Goal: Task Accomplishment & Management: Manage account settings

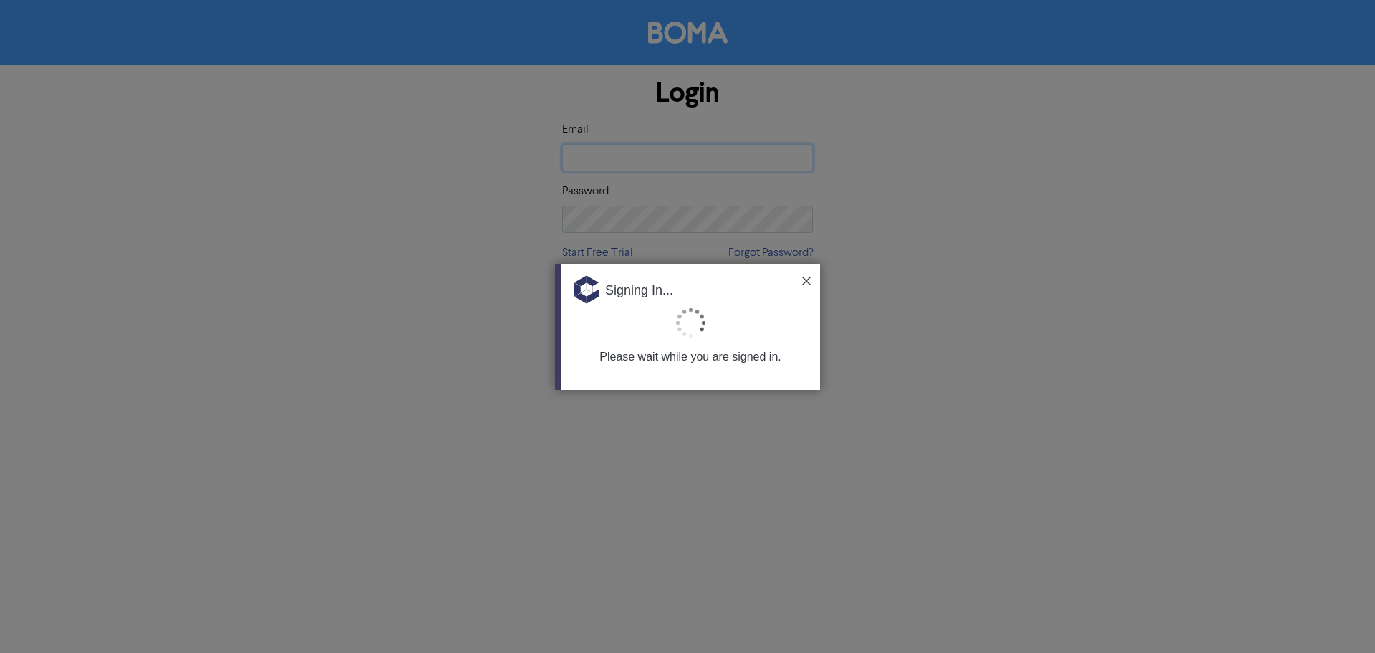
type input "[EMAIL_ADDRESS][DOMAIN_NAME]"
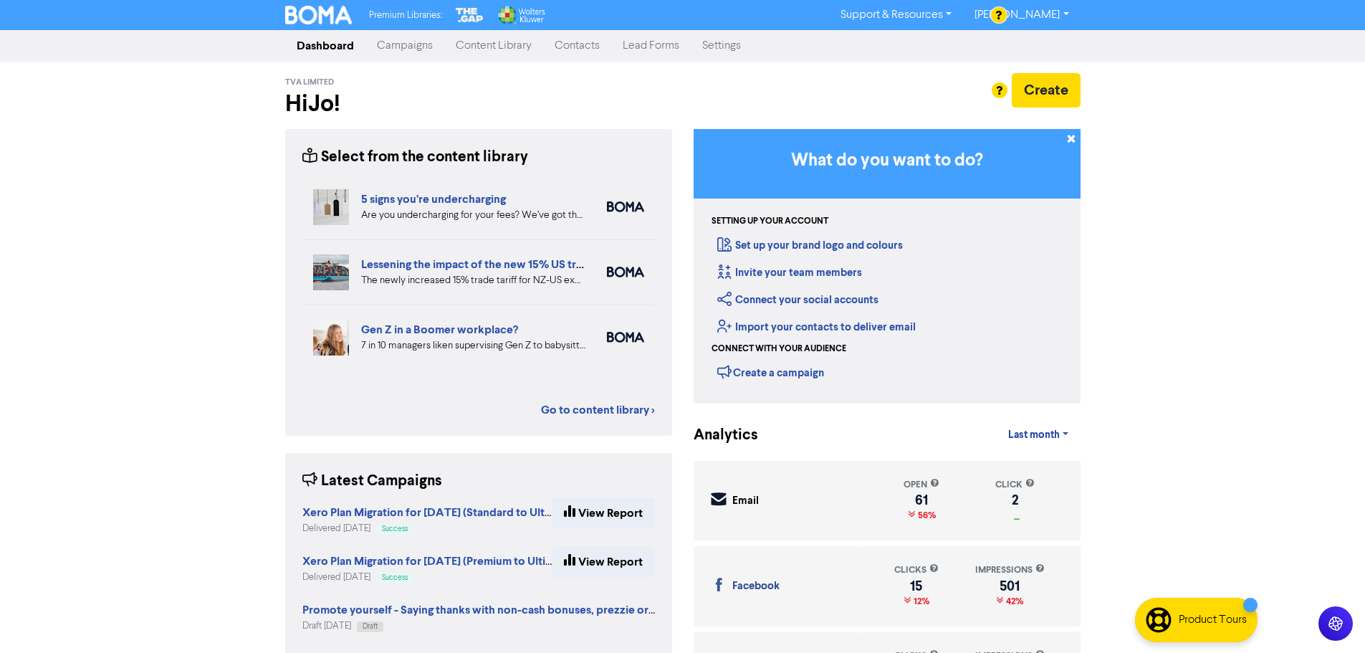
click at [944, 16] on link "Support & Resources" at bounding box center [896, 15] width 134 height 23
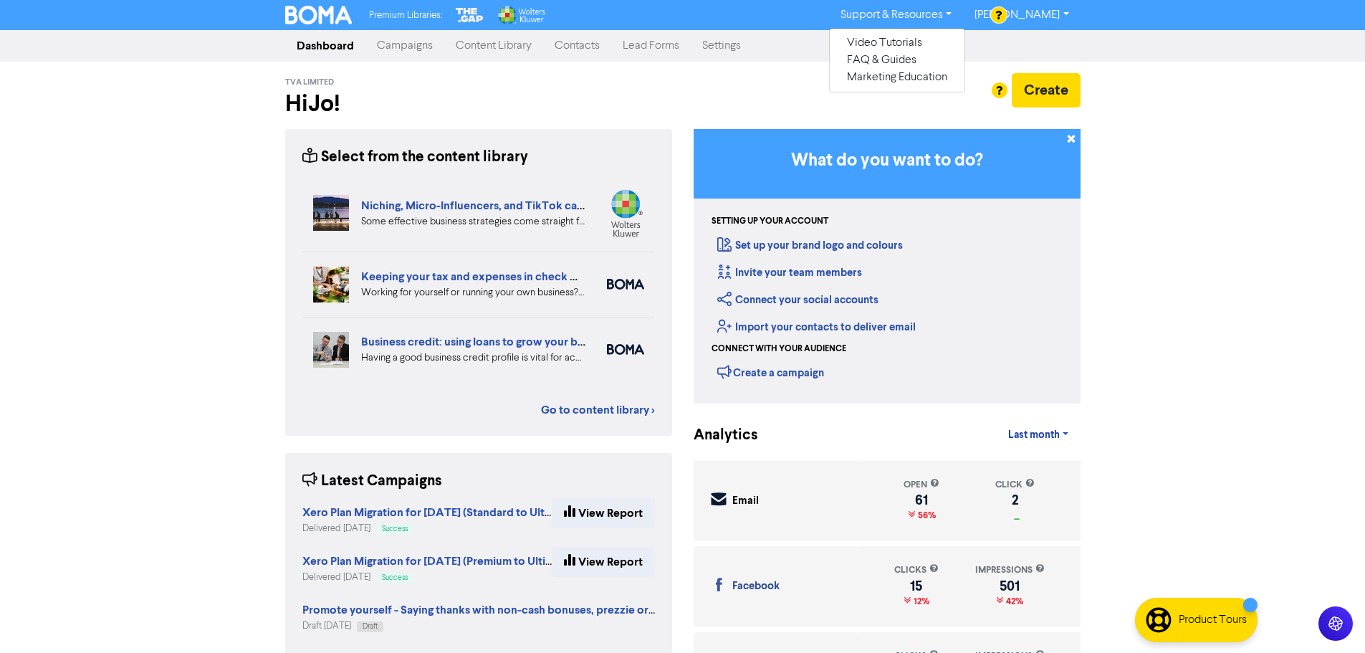
click at [701, 52] on link "Settings" at bounding box center [722, 46] width 62 height 29
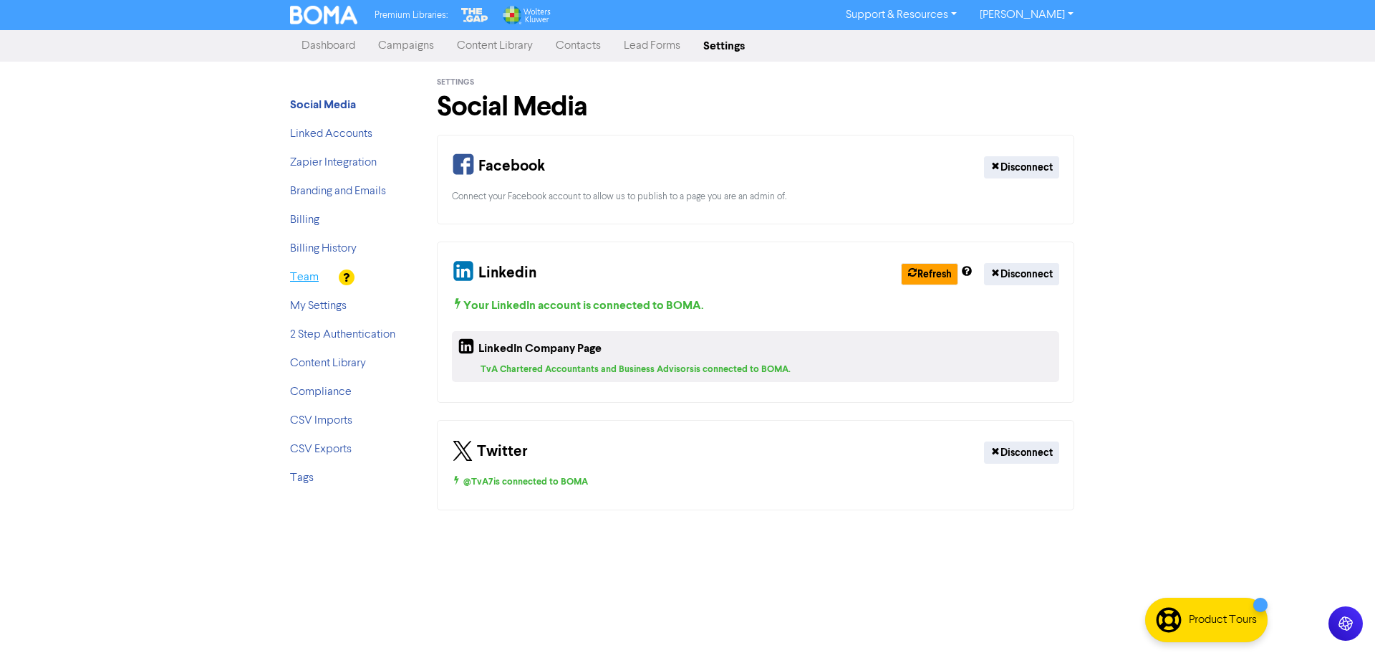
click at [309, 275] on link "Team" at bounding box center [304, 276] width 29 height 11
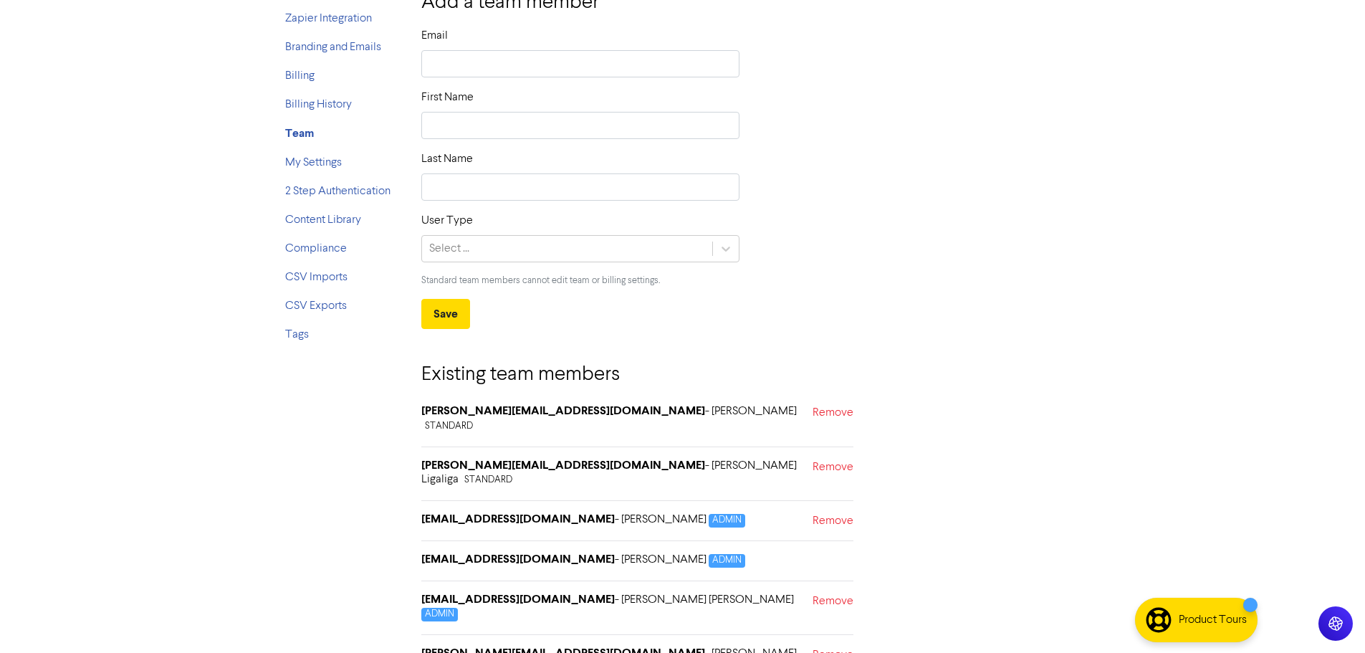
scroll to position [211, 0]
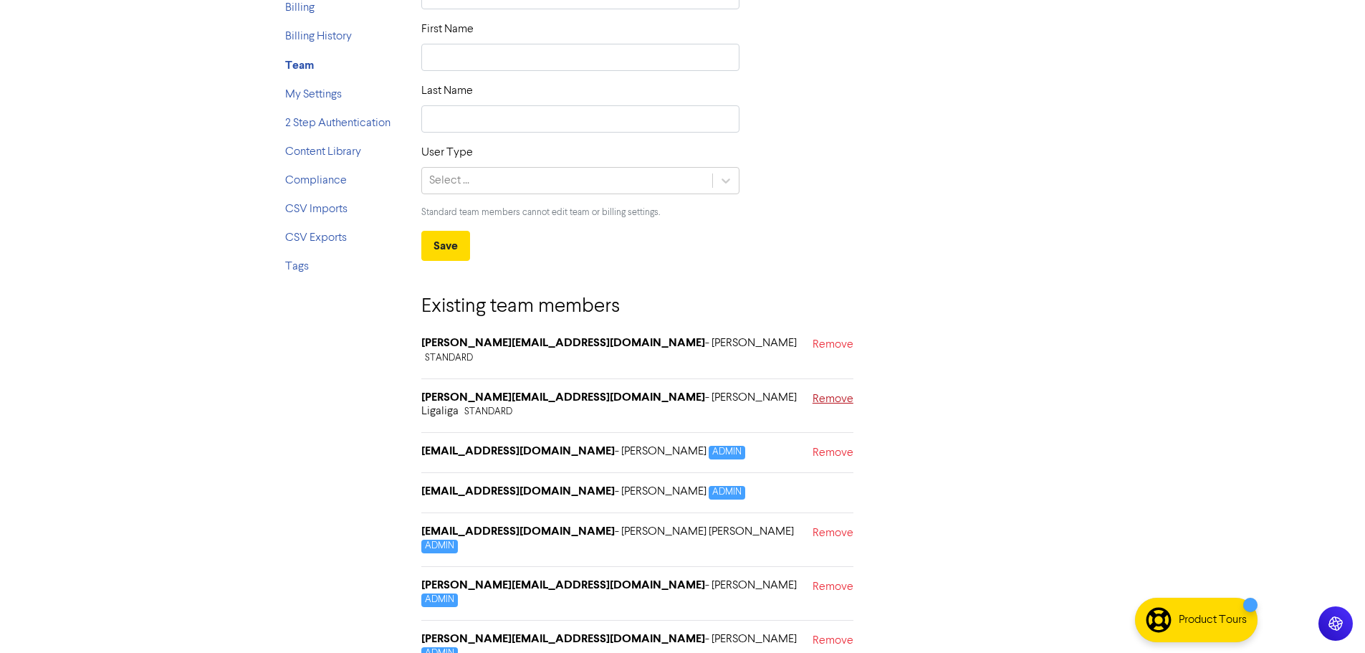
click at [832, 390] on link "Remove" at bounding box center [832, 407] width 41 height 34
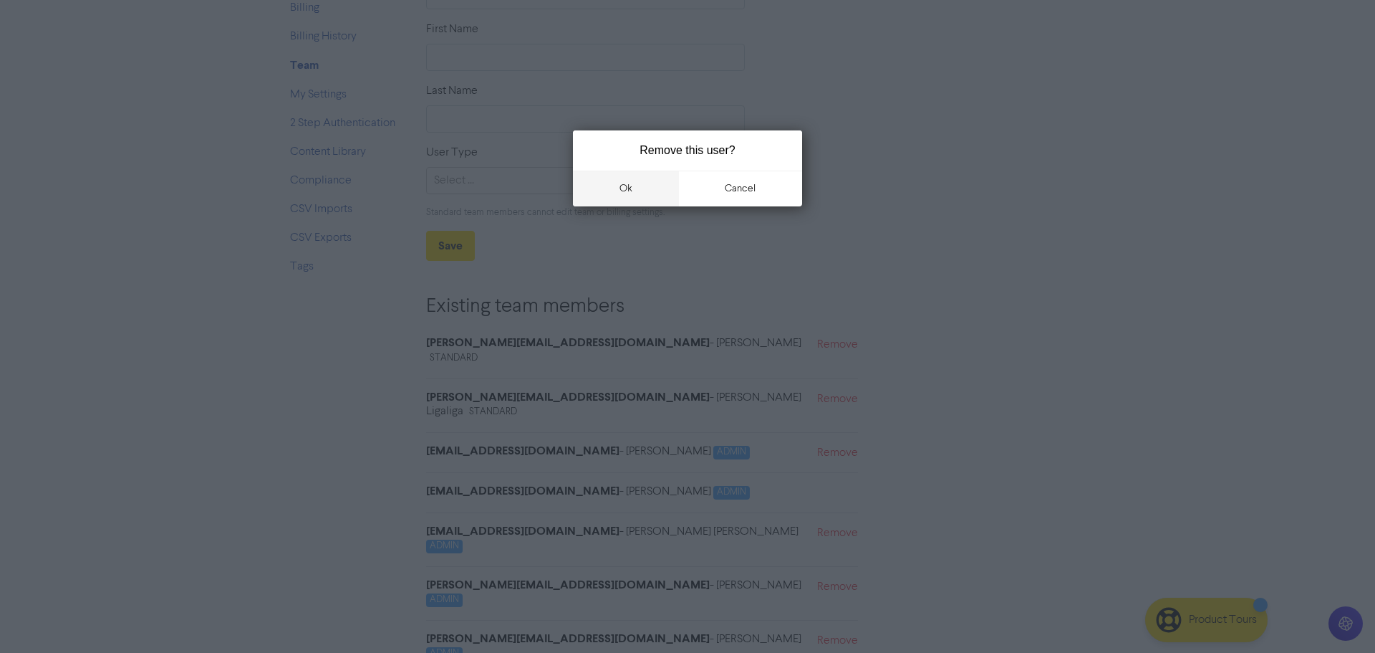
click at [630, 183] on button "ok" at bounding box center [626, 188] width 106 height 36
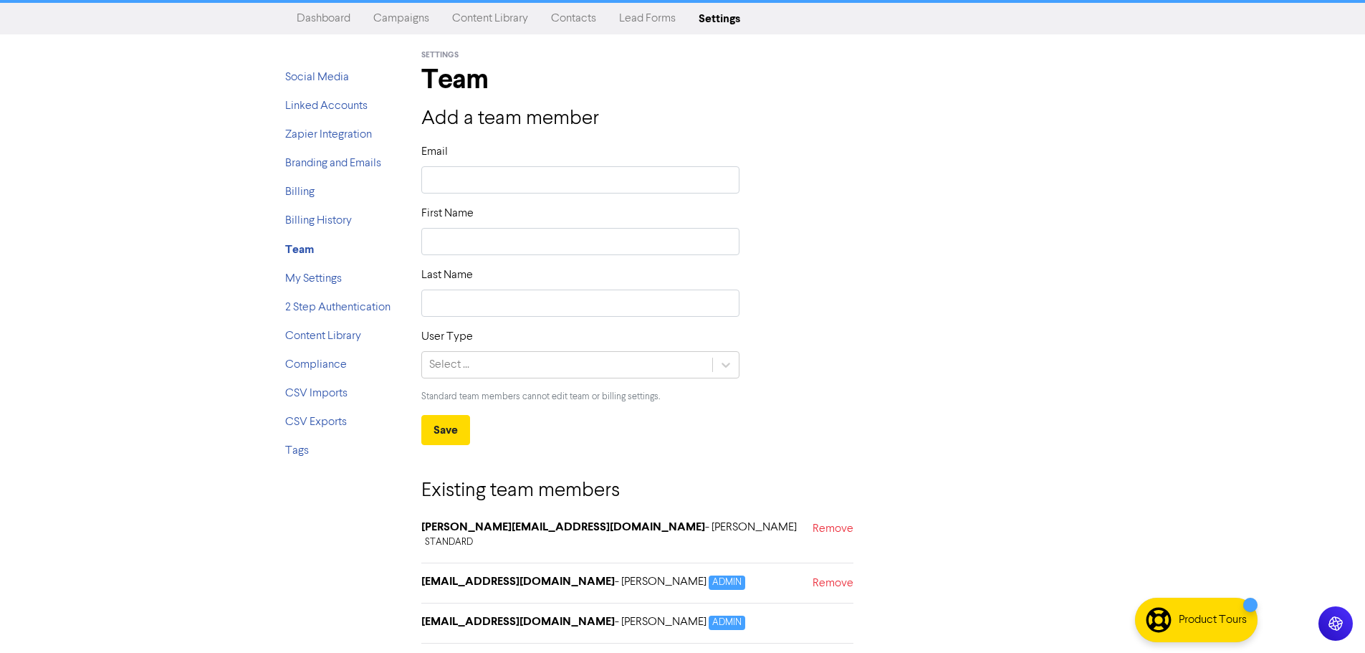
scroll to position [0, 0]
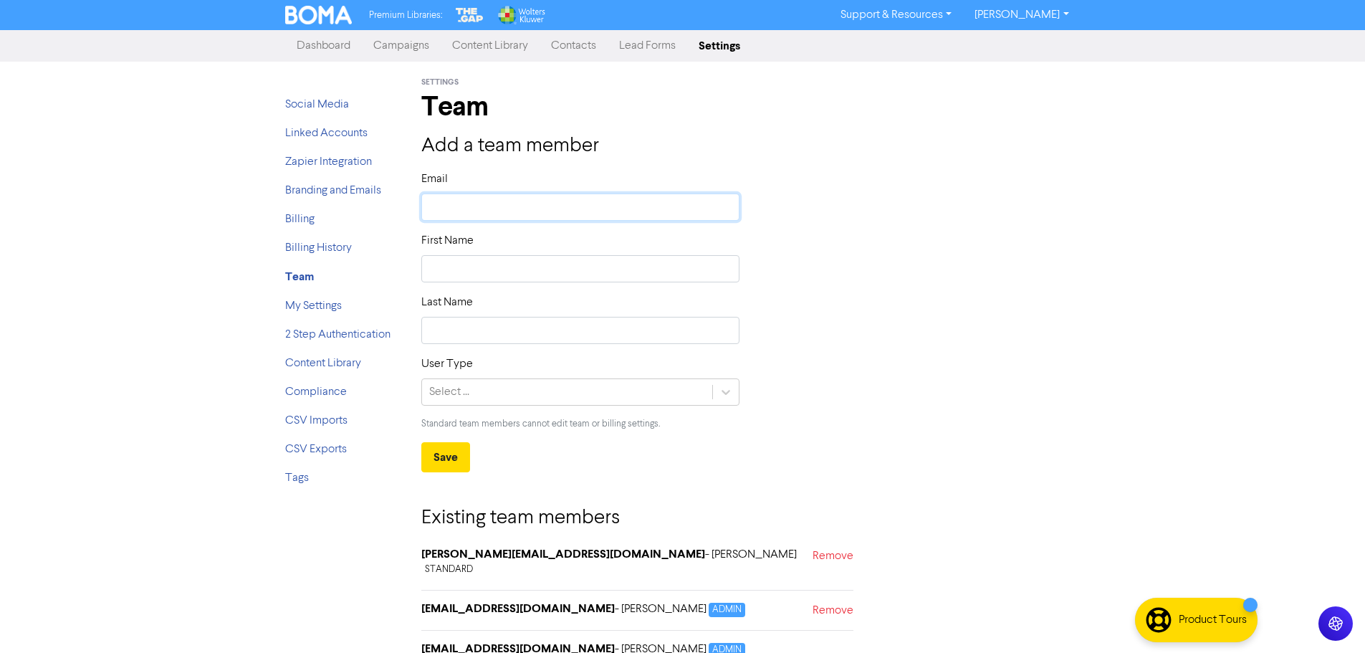
click at [551, 211] on input "text" at bounding box center [580, 206] width 319 height 27
type input "J"
type input "Ji"
type input "Jil"
type input "[PERSON_NAME]"
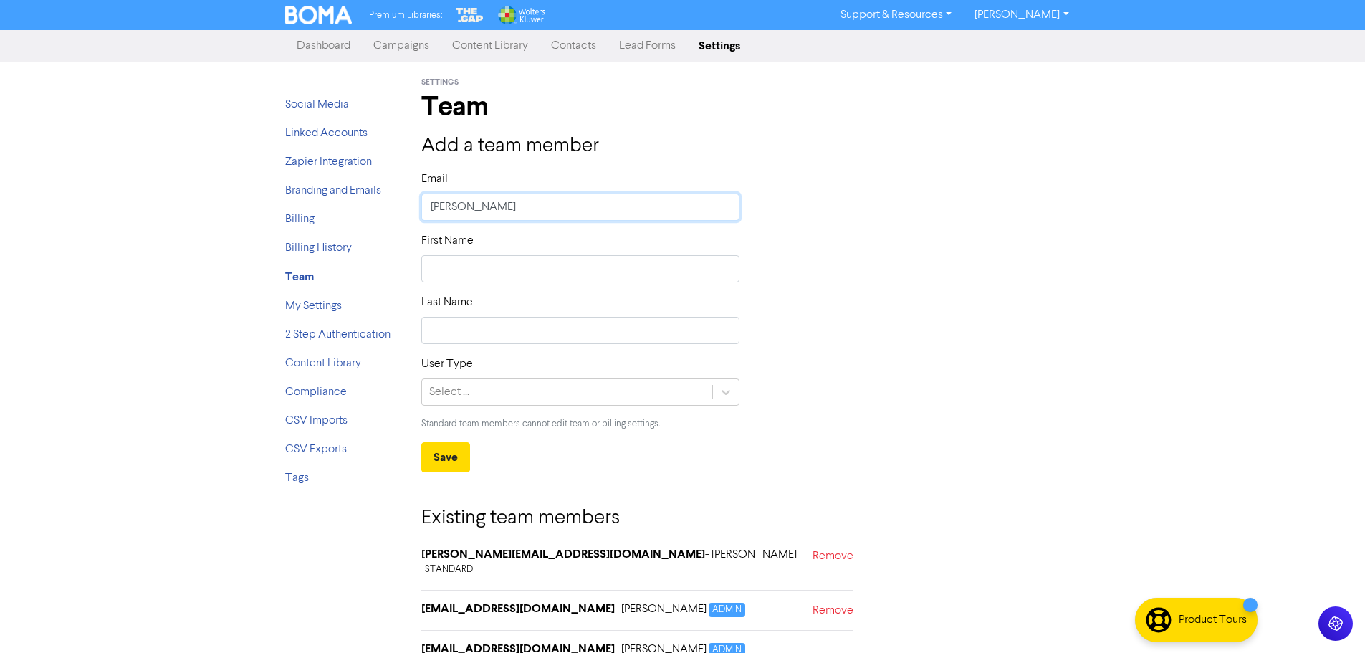
type input "[PERSON_NAME]"
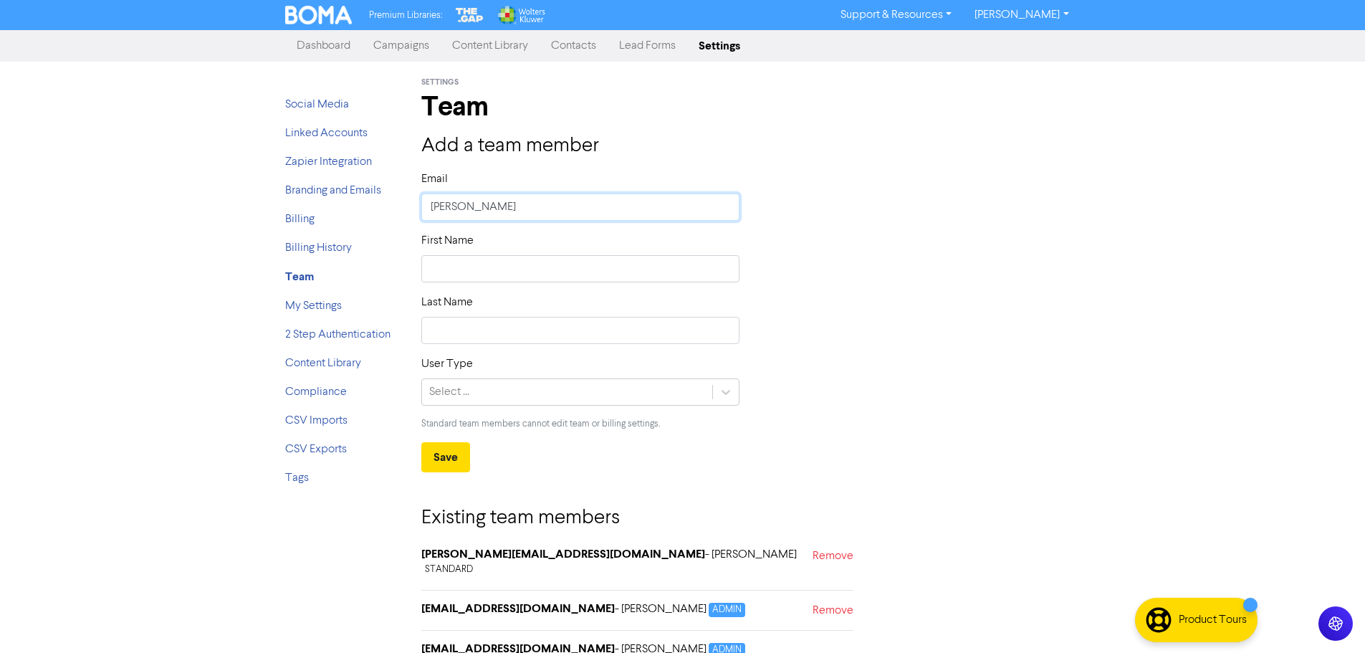
type input "[PERSON_NAME]"
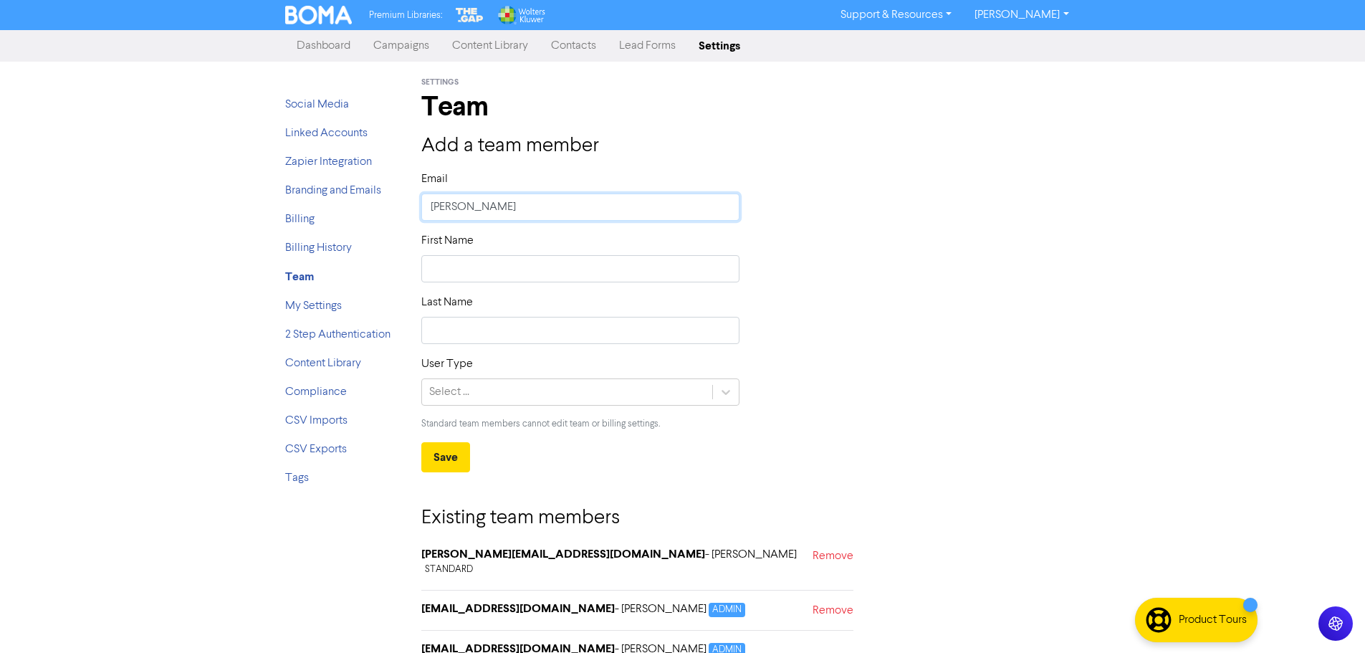
type input "[PERSON_NAME]"
type input "Jil"
type input "Ji"
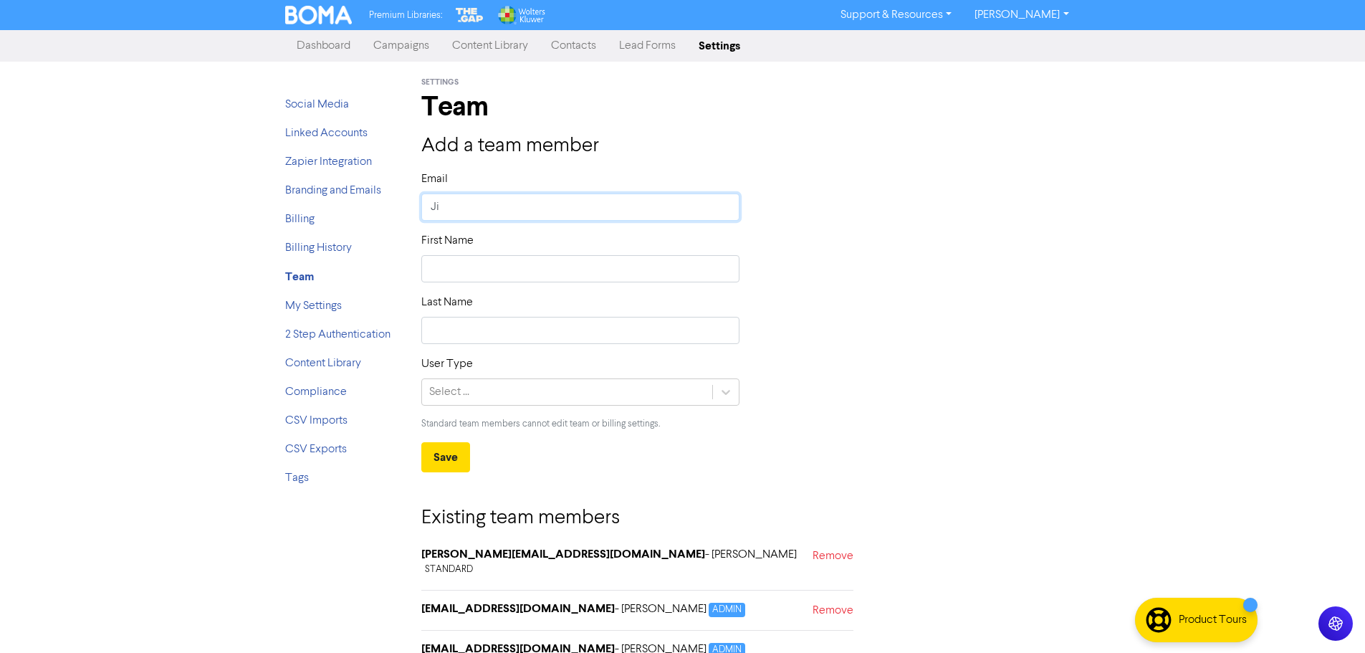
type input "J"
type input "j"
type input "ji"
type input "jil"
type input "[PERSON_NAME]"
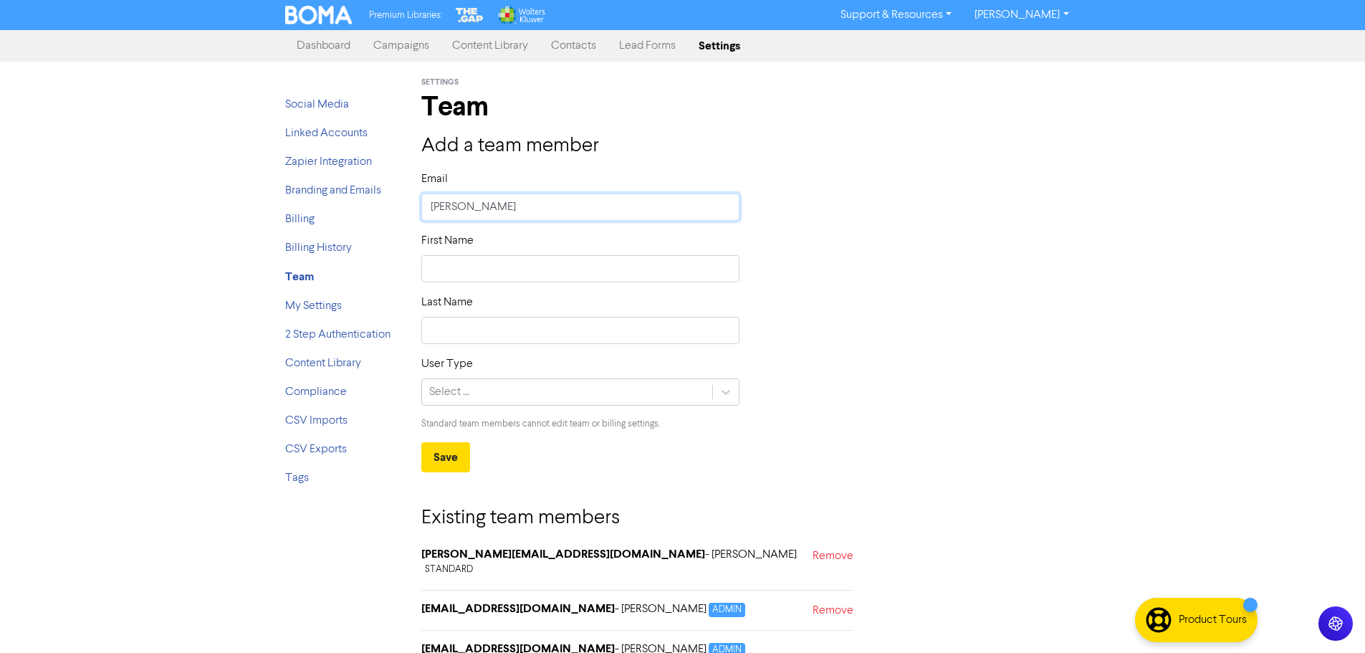
type input "[PERSON_NAME]@"
type input "[PERSON_NAME][EMAIL_ADDRESS][DOMAIN_NAME]"
click at [544, 264] on input "text" at bounding box center [580, 268] width 319 height 27
type input "J"
type input "Ji"
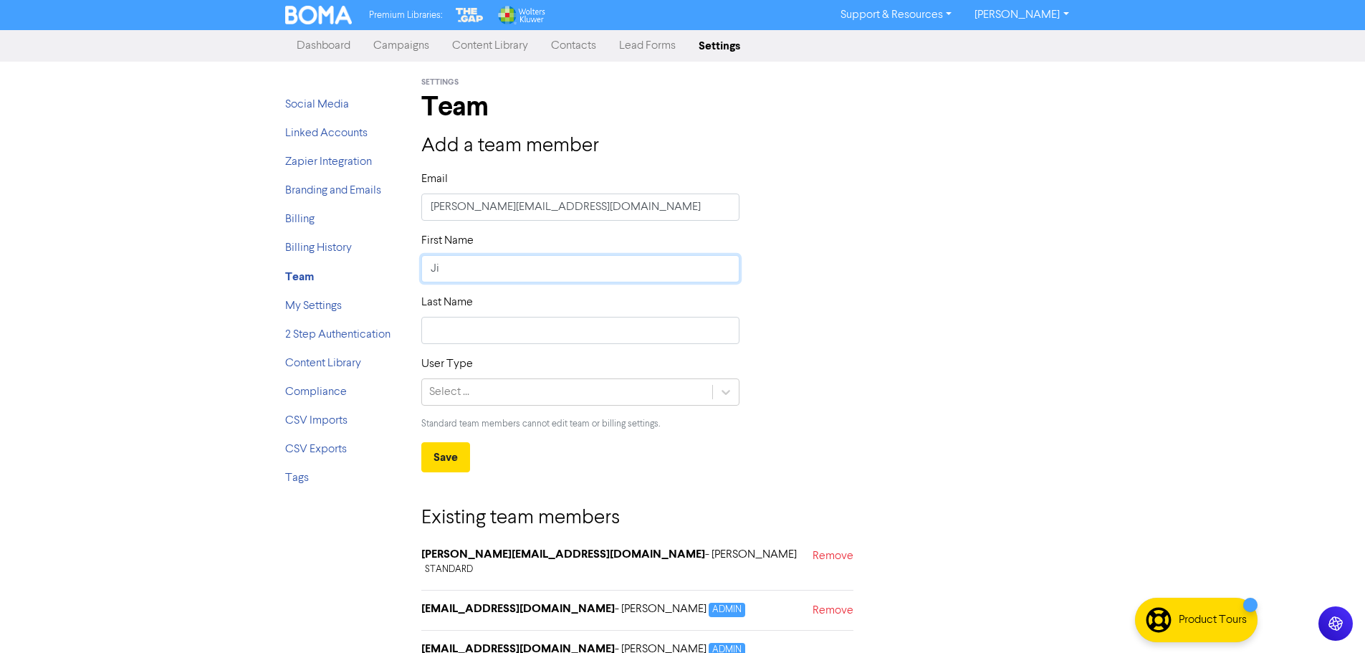
type input "Jil"
type input "[PERSON_NAME]"
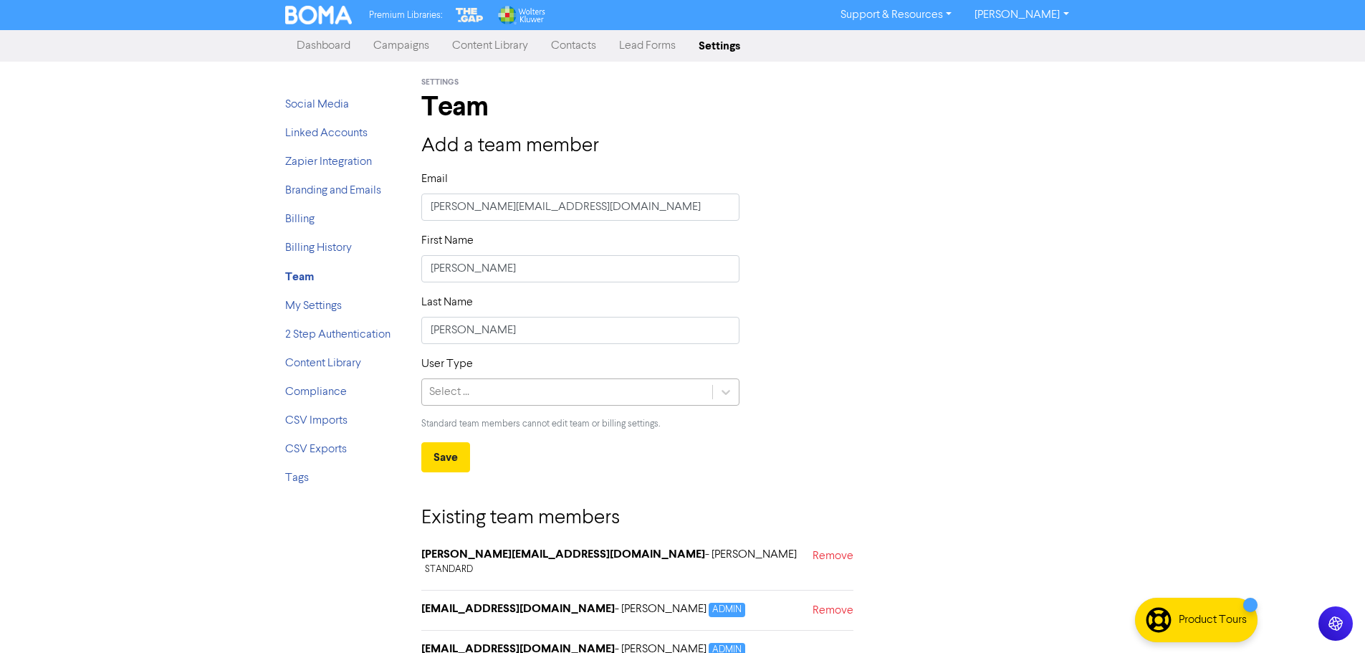
click at [555, 383] on div "Select ..." at bounding box center [567, 392] width 291 height 26
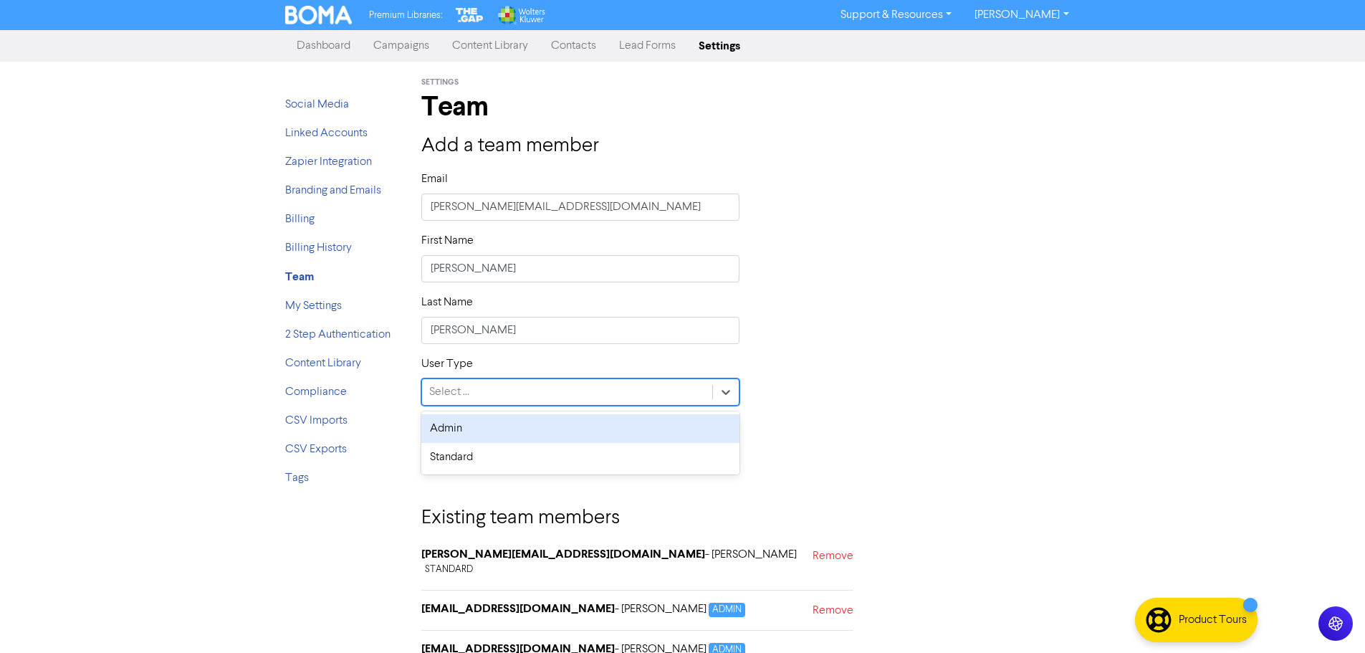
click at [454, 425] on div "Admin" at bounding box center [580, 428] width 319 height 29
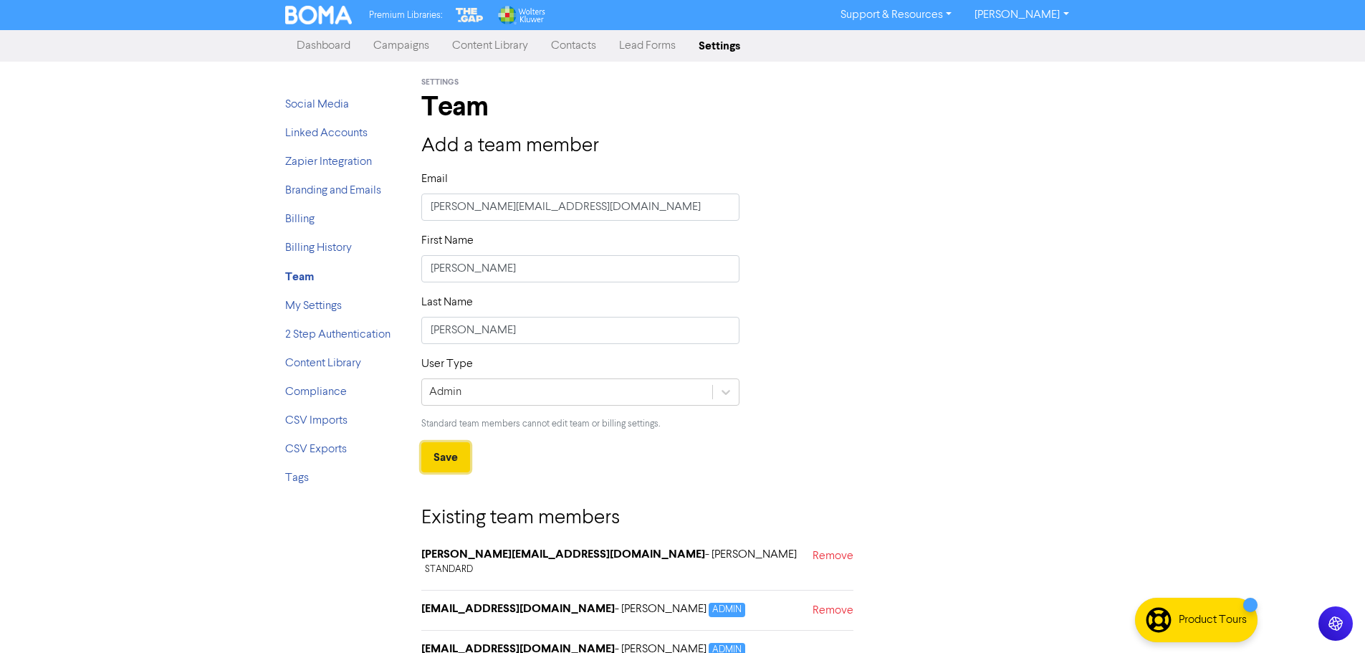
click at [441, 456] on button "Save" at bounding box center [445, 457] width 49 height 30
click at [1044, 7] on link "[PERSON_NAME]" at bounding box center [1021, 15] width 117 height 23
click at [1036, 38] on button "Log Out" at bounding box center [1019, 42] width 113 height 17
